Goal: Navigation & Orientation: Find specific page/section

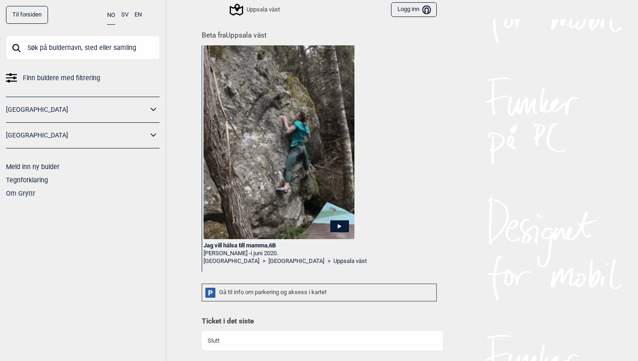
scroll to position [25, 0]
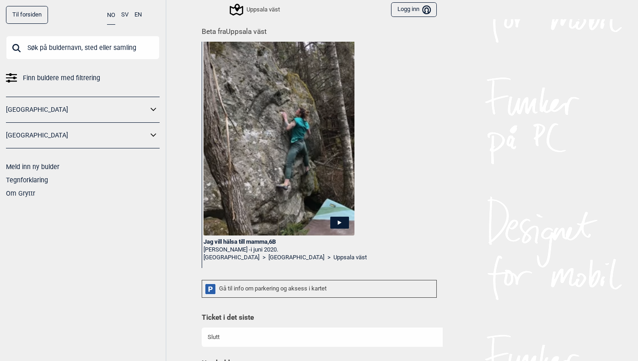
click at [269, 257] on link "[GEOGRAPHIC_DATA]" at bounding box center [297, 258] width 56 height 8
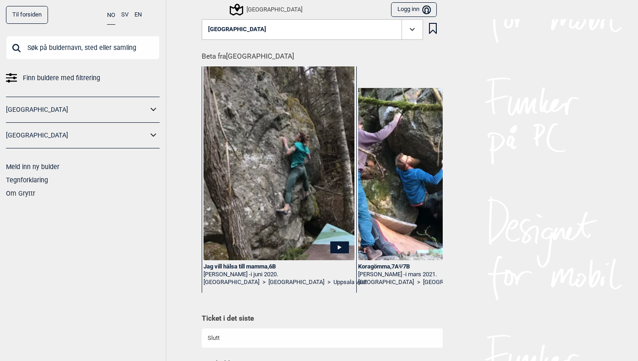
click at [315, 27] on button "[GEOGRAPHIC_DATA]" at bounding box center [313, 29] width 222 height 21
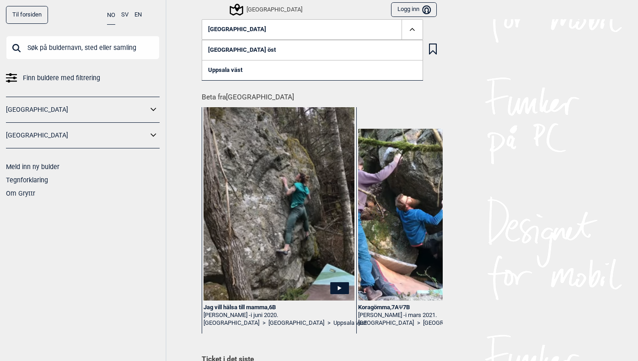
click at [228, 47] on link "[GEOGRAPHIC_DATA] öst" at bounding box center [313, 50] width 222 height 20
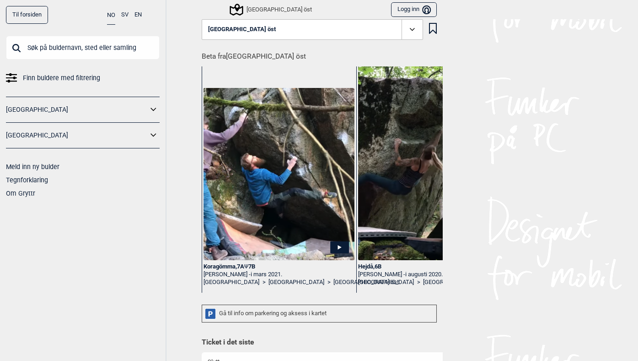
click at [262, 9] on div "[GEOGRAPHIC_DATA] öst" at bounding box center [271, 9] width 81 height 11
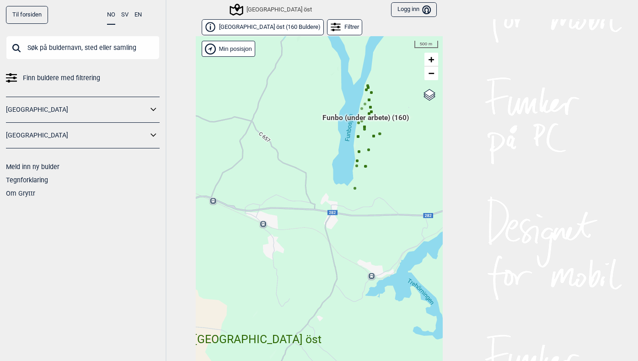
scroll to position [14, 0]
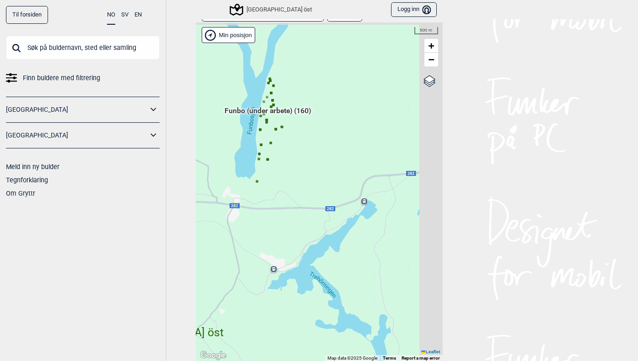
drag, startPoint x: 383, startPoint y: 156, endPoint x: 282, endPoint y: 162, distance: 100.9
click at [283, 162] on div "Hallingdal Gol Ål Stange Kolomoen [GEOGRAPHIC_DATA] [GEOGRAPHIC_DATA][PERSON_NA…" at bounding box center [319, 191] width 247 height 339
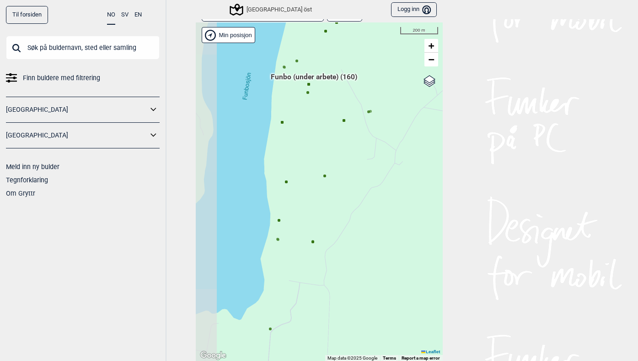
drag, startPoint x: 280, startPoint y: 135, endPoint x: 368, endPoint y: 144, distance: 89.3
click at [368, 144] on div "Hallingdal Gol Ål Stange Kolomoen [GEOGRAPHIC_DATA] [GEOGRAPHIC_DATA][PERSON_NA…" at bounding box center [319, 191] width 247 height 339
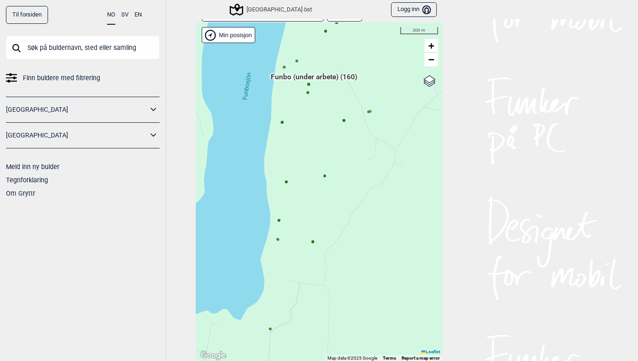
click at [322, 74] on span "Funbo (under arbete) (160)" at bounding box center [314, 80] width 87 height 17
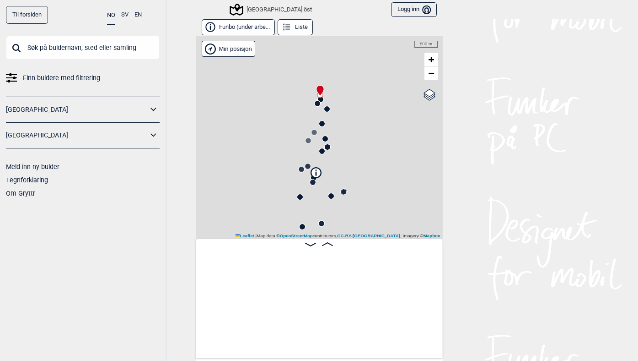
scroll to position [0, 72]
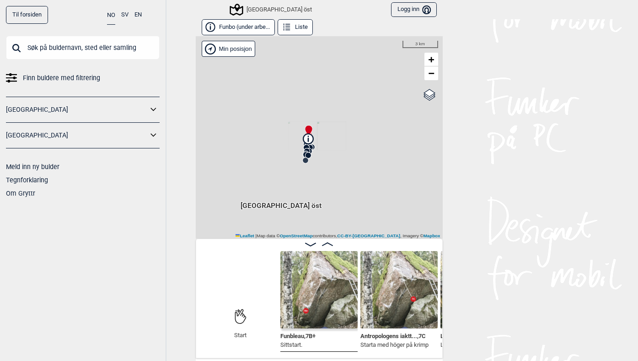
drag, startPoint x: 344, startPoint y: 210, endPoint x: 315, endPoint y: 158, distance: 58.6
click at [315, 158] on div "[GEOGRAPHIC_DATA] öst" at bounding box center [319, 137] width 247 height 202
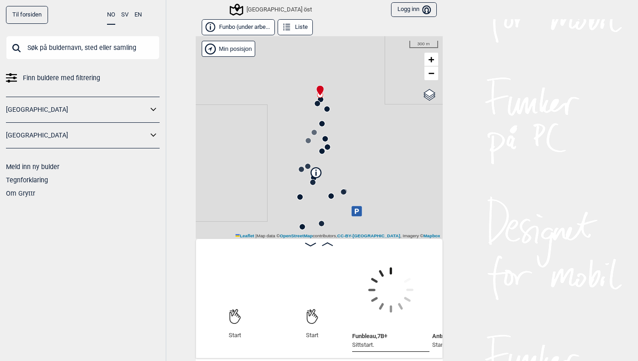
scroll to position [0, 70]
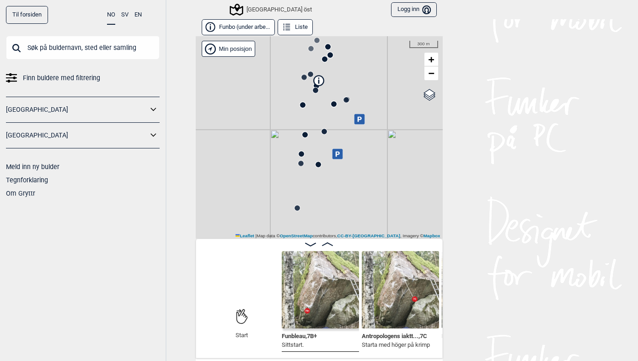
drag, startPoint x: 388, startPoint y: 194, endPoint x: 390, endPoint y: 102, distance: 92.0
click at [390, 102] on div "[GEOGRAPHIC_DATA] öst" at bounding box center [319, 137] width 247 height 202
click at [159, 135] on div "Til forsiden NO SV EN Finn buldere med filtrering Norge Sverige Meld inn ny bul…" at bounding box center [83, 180] width 167 height 361
click at [155, 135] on icon at bounding box center [154, 135] width 12 height 13
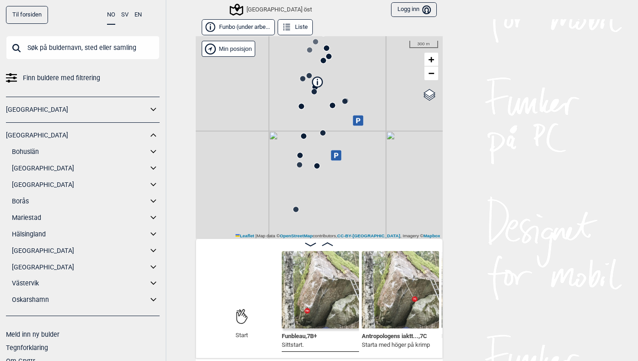
click at [156, 148] on icon at bounding box center [154, 151] width 12 height 13
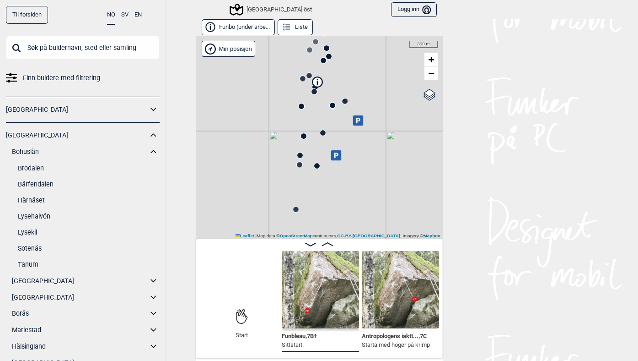
click at [41, 188] on link "Bärfendalen" at bounding box center [89, 184] width 142 height 13
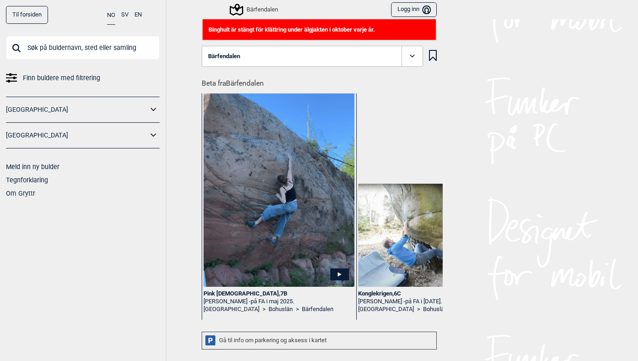
click at [261, 11] on div "Bärfendalen" at bounding box center [254, 9] width 47 height 11
